Goal: Complete application form

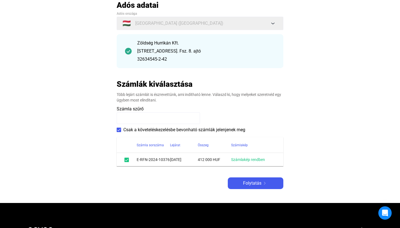
scroll to position [41, 0]
click at [173, 118] on input at bounding box center [158, 118] width 83 height 12
click at [223, 118] on payee-form-field "Számla szűrő" at bounding box center [200, 115] width 167 height 18
click at [246, 184] on span "Folytatás" at bounding box center [252, 183] width 18 height 7
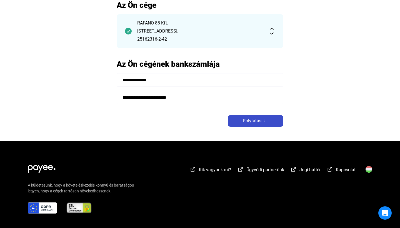
click at [256, 125] on button "Folytatás" at bounding box center [256, 121] width 56 height 12
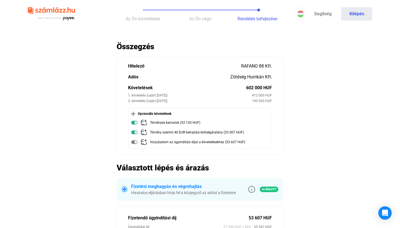
click at [152, 16] on span "Az Ön követelései" at bounding box center [143, 18] width 34 height 5
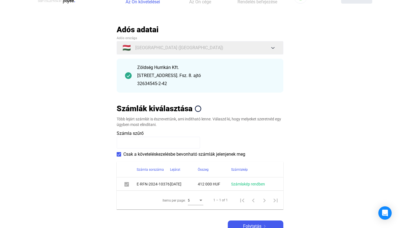
scroll to position [20, 0]
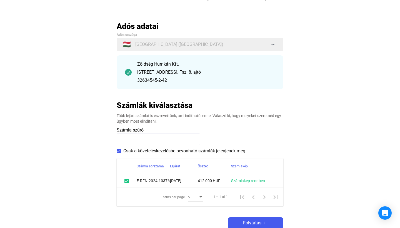
click at [124, 178] on div at bounding box center [126, 180] width 7 height 7
click at [125, 179] on span at bounding box center [126, 181] width 4 height 4
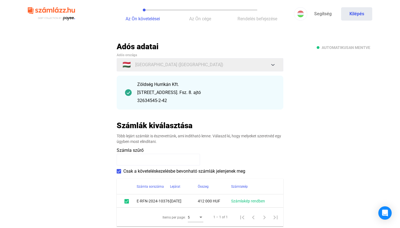
scroll to position [0, 0]
click at [63, 16] on img at bounding box center [51, 14] width 47 height 18
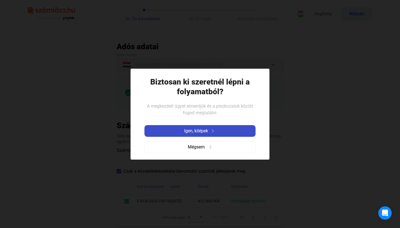
click at [184, 131] on span "Igen, kilépek" at bounding box center [196, 131] width 24 height 7
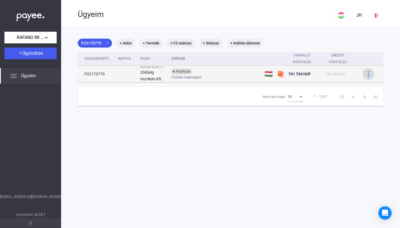
click at [371, 75] on img at bounding box center [369, 74] width 6 height 6
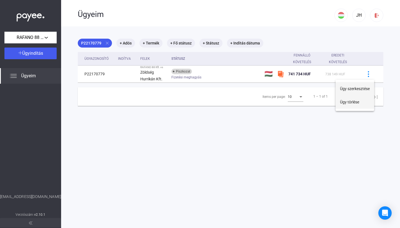
click at [341, 101] on button "Ügy törlése" at bounding box center [355, 101] width 39 height 13
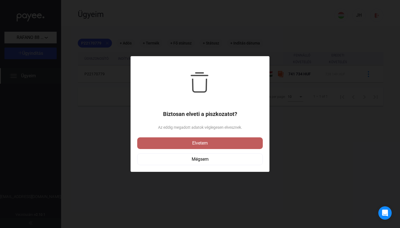
click at [208, 141] on div "Elvetem" at bounding box center [200, 143] width 122 height 7
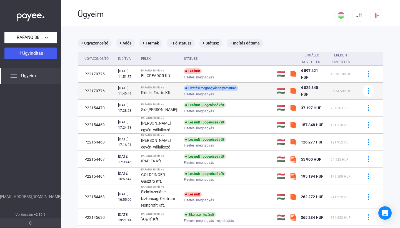
click at [229, 91] on div "Fizetési meghagyás folyamatban Fizetési meghagyás" at bounding box center [228, 90] width 89 height 11
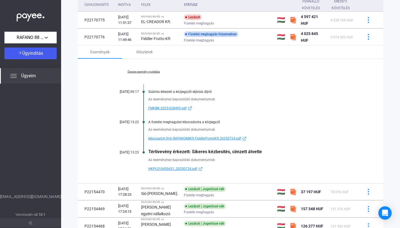
scroll to position [52, 0]
